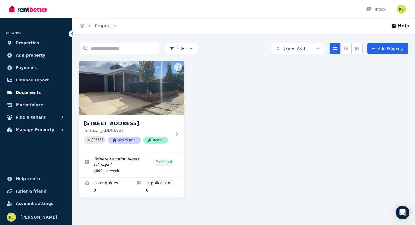
click at [25, 91] on span "Documents" at bounding box center [28, 92] width 25 height 7
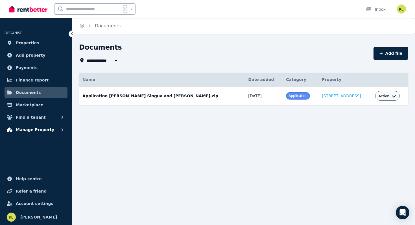
click at [31, 133] on span "Manage Property" at bounding box center [35, 130] width 38 height 7
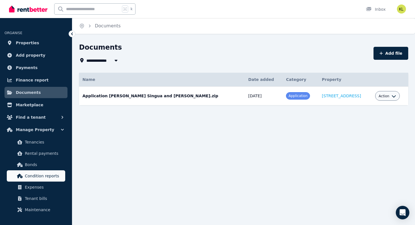
click at [39, 179] on span "Condition reports" at bounding box center [44, 176] width 38 height 7
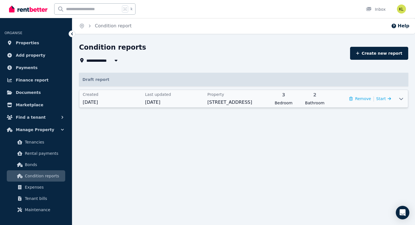
click at [403, 99] on icon at bounding box center [401, 99] width 7 height 5
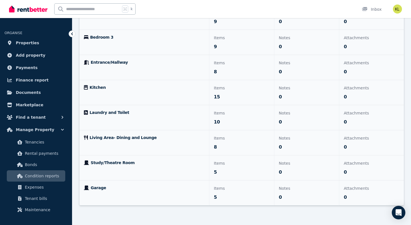
scroll to position [179, 0]
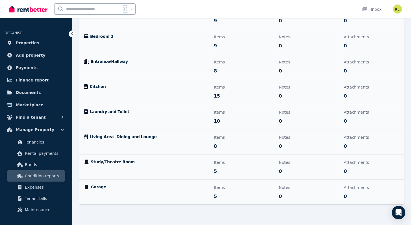
click at [71, 33] on icon at bounding box center [72, 34] width 6 height 6
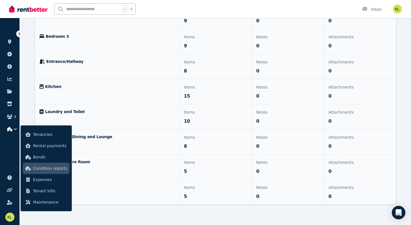
click at [19, 35] on icon at bounding box center [20, 33] width 2 height 3
